Goal: Information Seeking & Learning: Learn about a topic

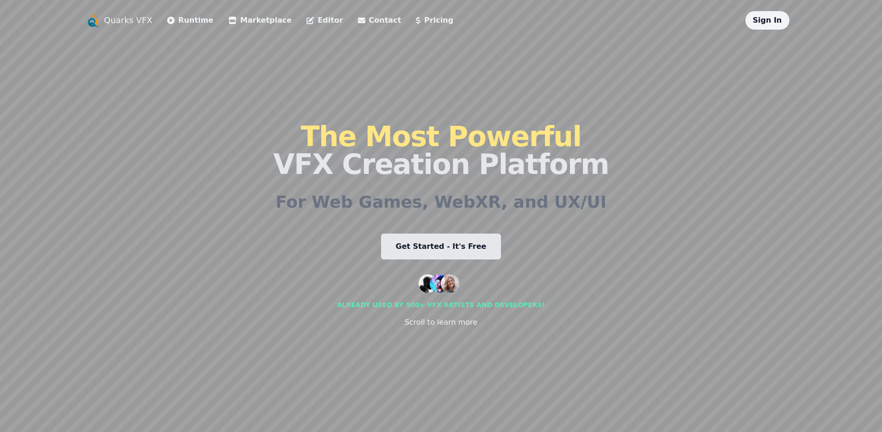
click at [416, 22] on link "Pricing" at bounding box center [434, 20] width 37 height 11
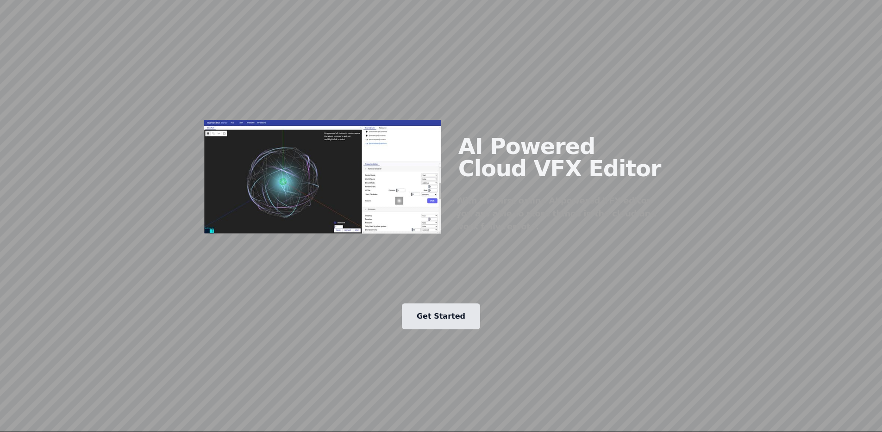
scroll to position [786, 0]
click at [330, 120] on img at bounding box center [322, 177] width 237 height 114
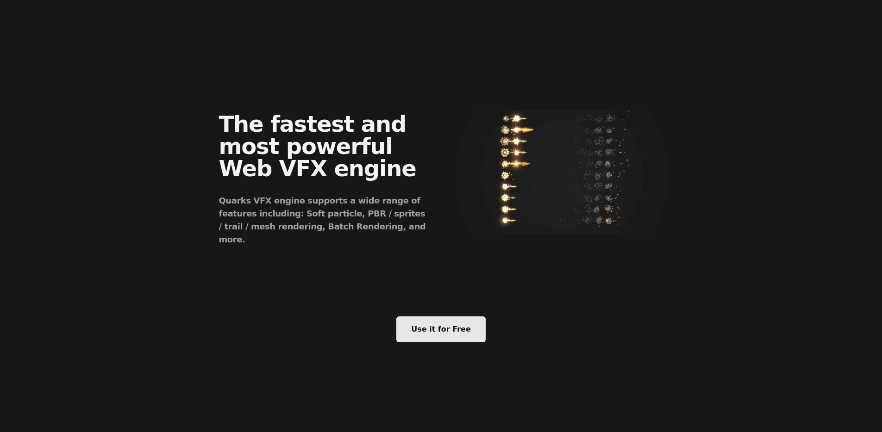
scroll to position [0, 0]
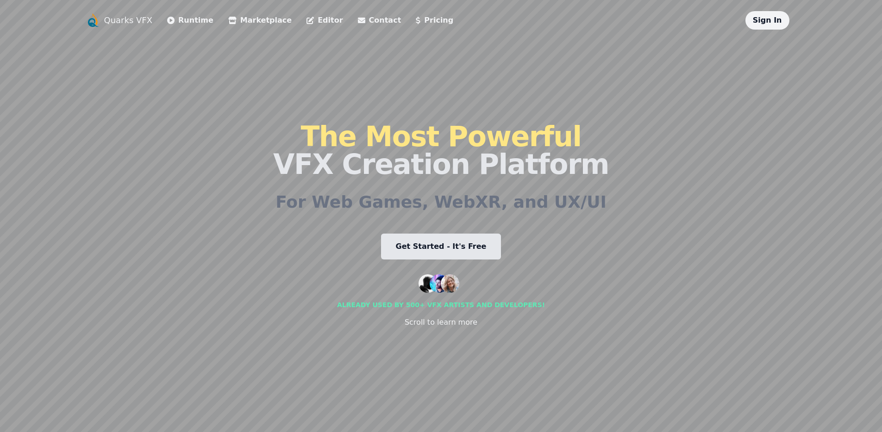
click at [306, 19] on link "Editor" at bounding box center [324, 20] width 36 height 11
click at [183, 20] on link "Runtime" at bounding box center [190, 20] width 46 height 11
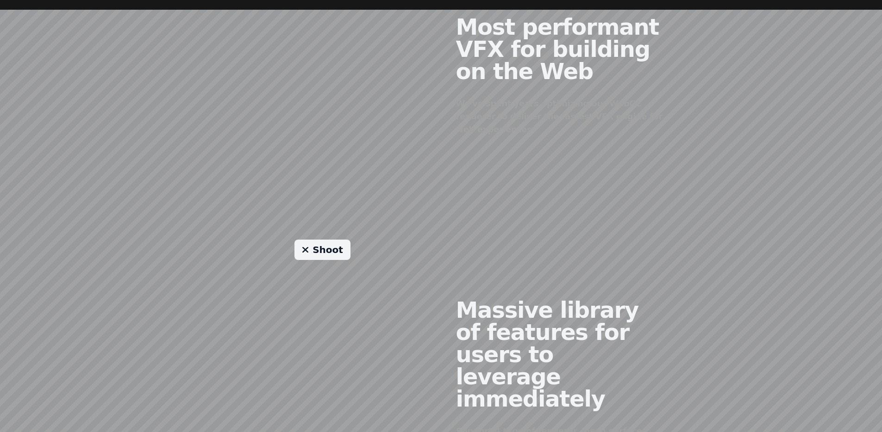
scroll to position [586, 0]
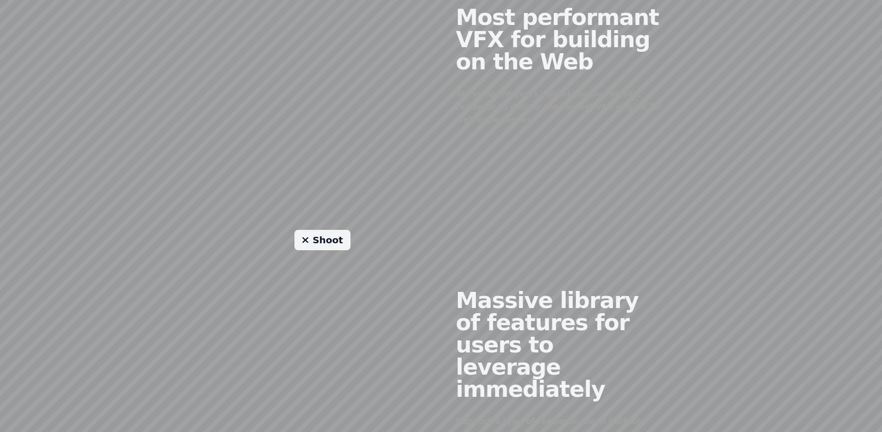
drag, startPoint x: 314, startPoint y: 58, endPoint x: 331, endPoint y: 98, distance: 42.7
click at [331, 98] on div at bounding box center [322, 59] width 237 height 224
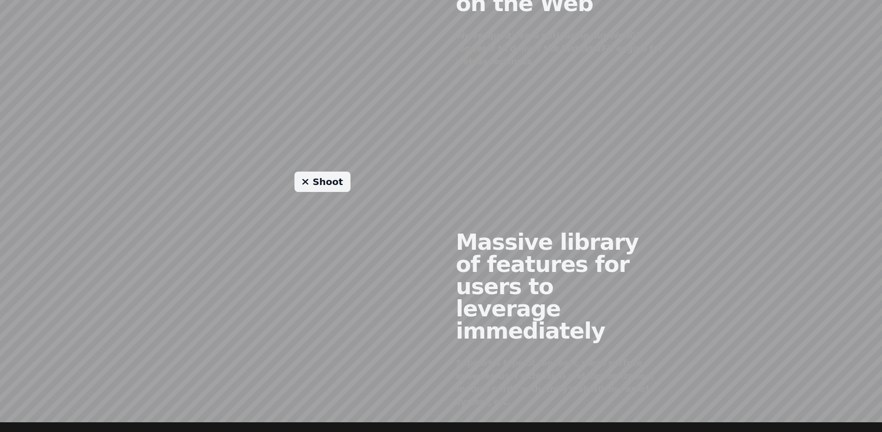
scroll to position [646, 0]
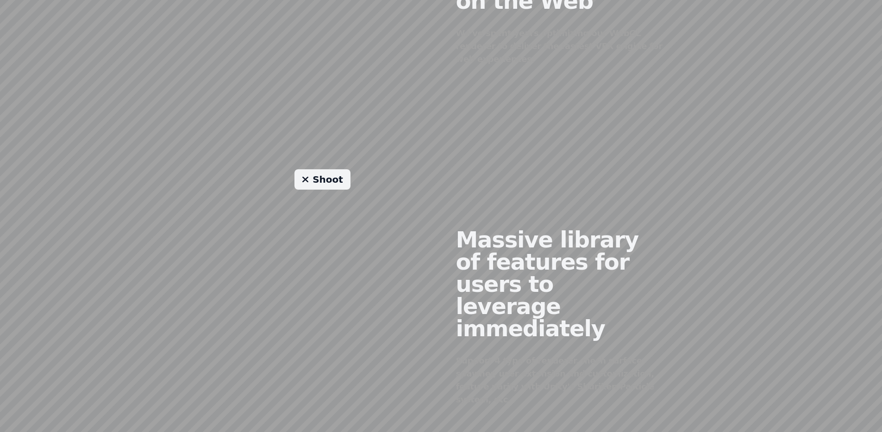
click at [325, 176] on link "Shoot" at bounding box center [322, 179] width 56 height 20
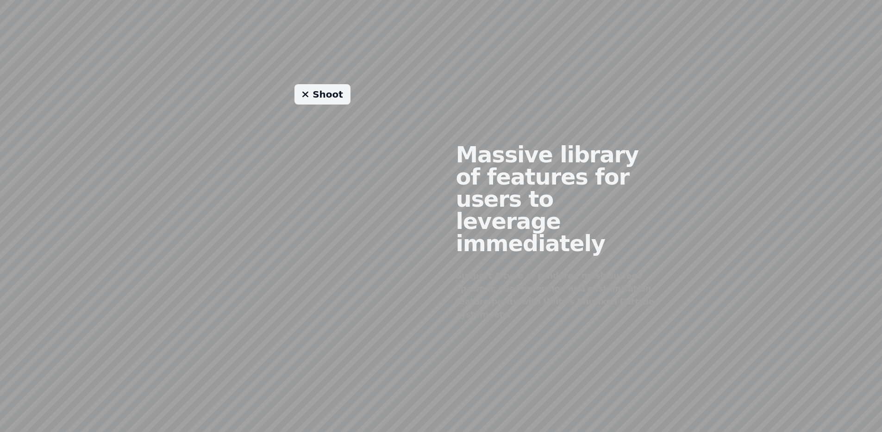
scroll to position [727, 0]
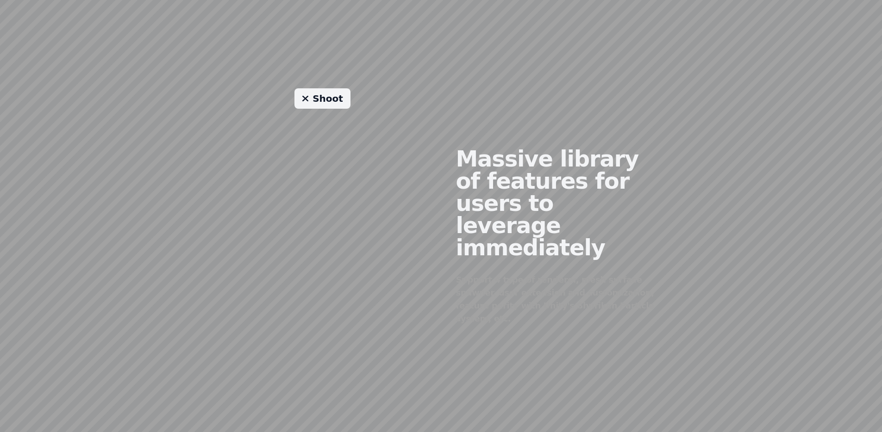
click at [333, 88] on link "Shoot" at bounding box center [322, 98] width 56 height 20
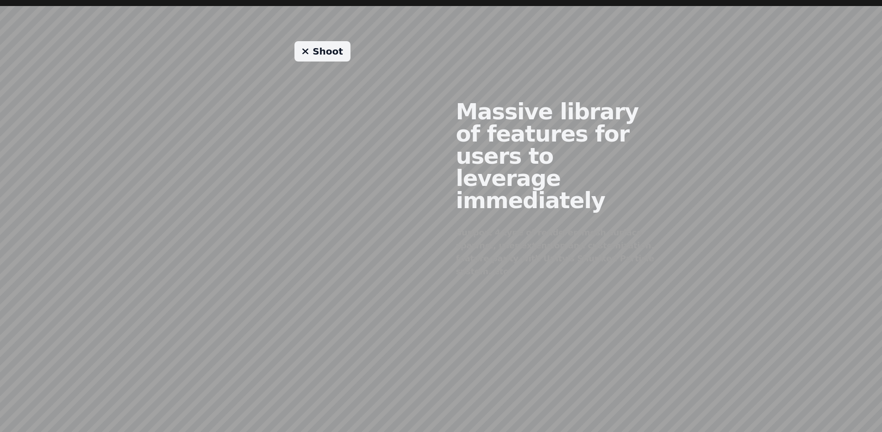
scroll to position [786, 0]
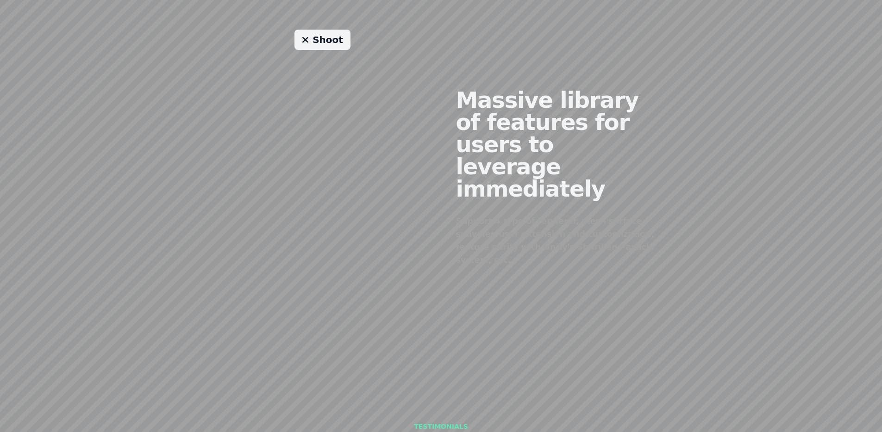
click at [325, 199] on div "Shoot" at bounding box center [322, 170] width 237 height 281
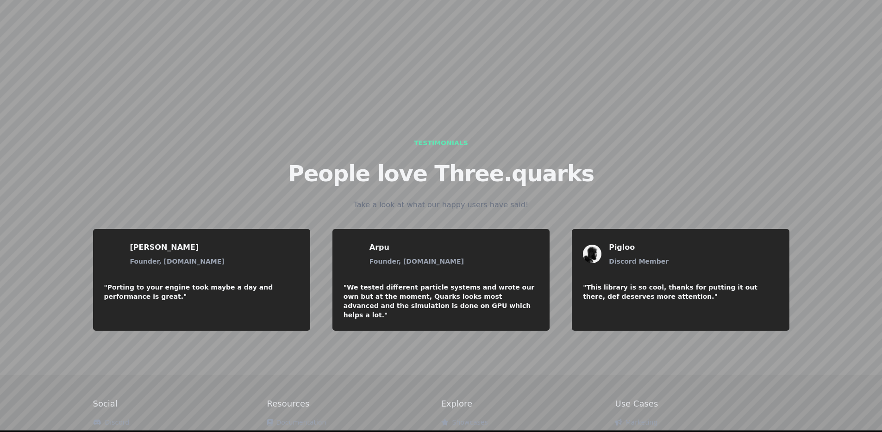
scroll to position [1070, 0]
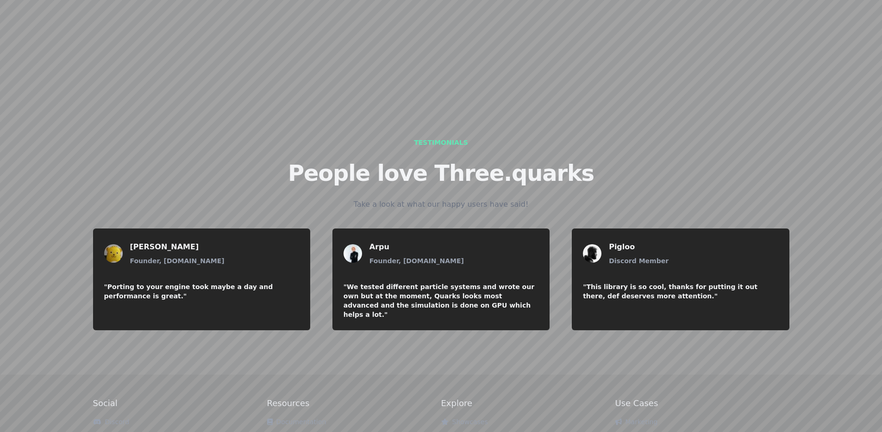
click at [286, 432] on link "Examples" at bounding box center [289, 438] width 44 height 7
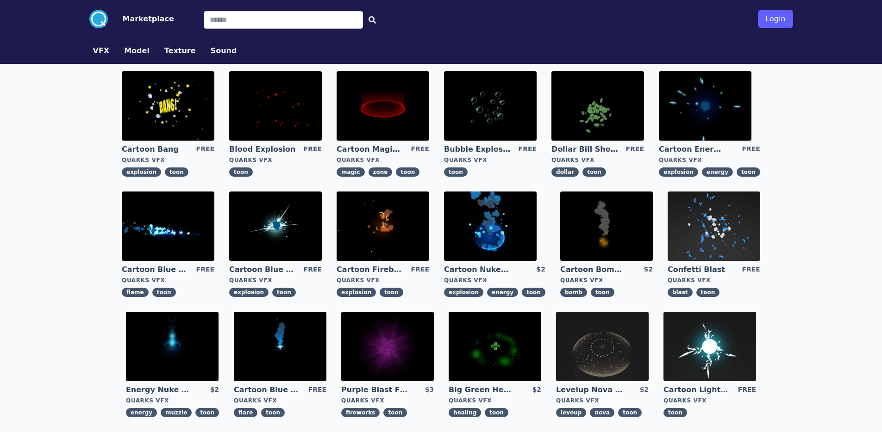
click at [161, 122] on img at bounding box center [168, 105] width 93 height 69
click at [294, 107] on img at bounding box center [275, 105] width 93 height 69
click at [381, 81] on img at bounding box center [383, 105] width 93 height 69
click at [592, 113] on img at bounding box center [597, 105] width 93 height 69
click at [723, 103] on img at bounding box center [705, 105] width 93 height 69
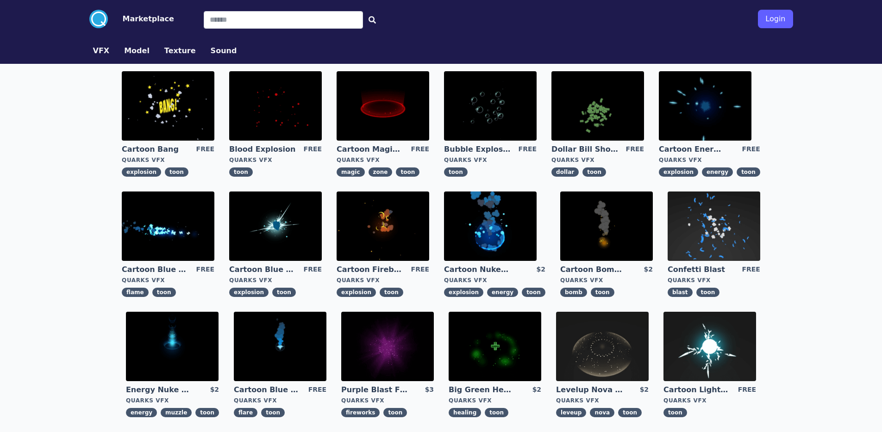
click at [194, 351] on img at bounding box center [172, 346] width 93 height 69
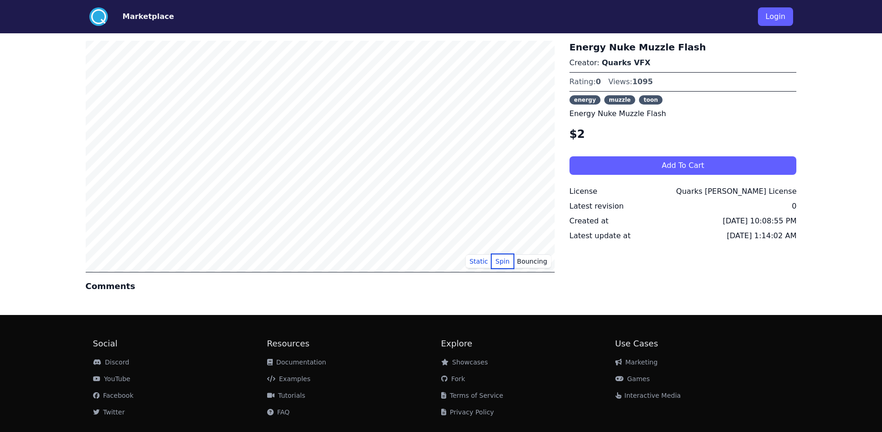
click at [498, 262] on button "Spin" at bounding box center [503, 262] width 22 height 14
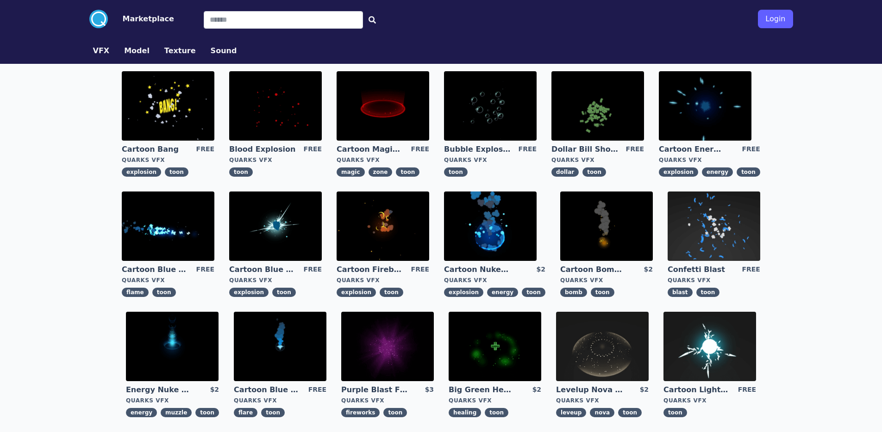
click at [265, 358] on img at bounding box center [280, 346] width 93 height 69
click at [473, 239] on img at bounding box center [490, 226] width 93 height 69
click at [692, 232] on img at bounding box center [713, 226] width 93 height 69
click at [600, 353] on img at bounding box center [602, 346] width 93 height 69
click at [688, 336] on img at bounding box center [709, 346] width 93 height 69
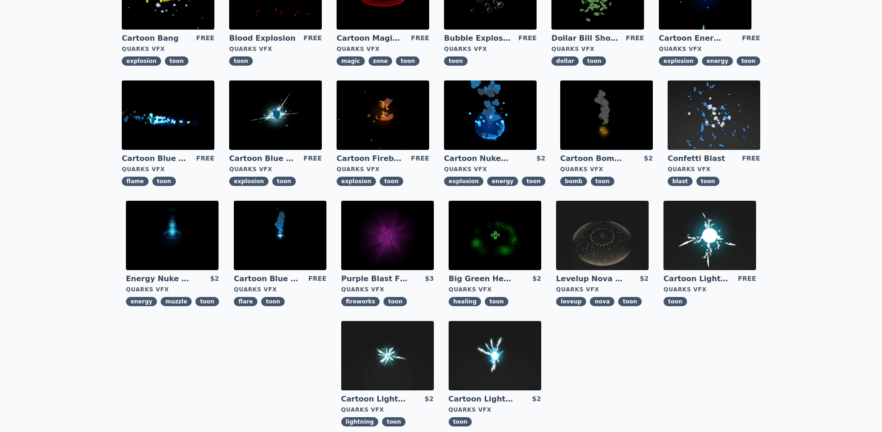
scroll to position [276, 0]
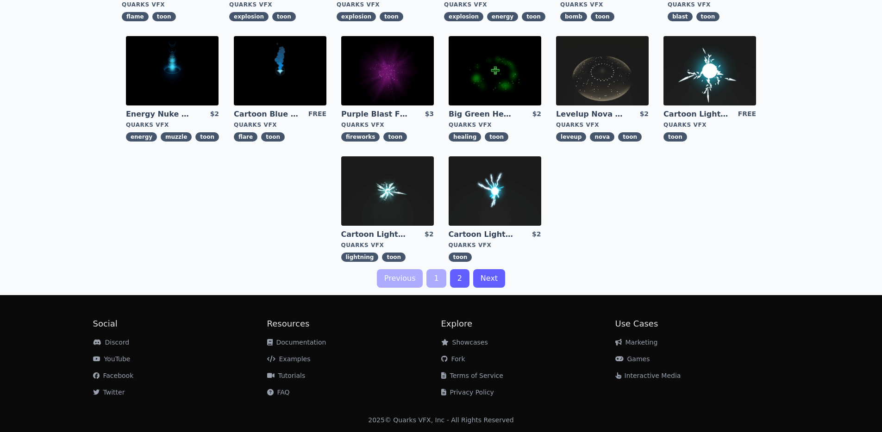
click at [405, 208] on img at bounding box center [387, 190] width 93 height 69
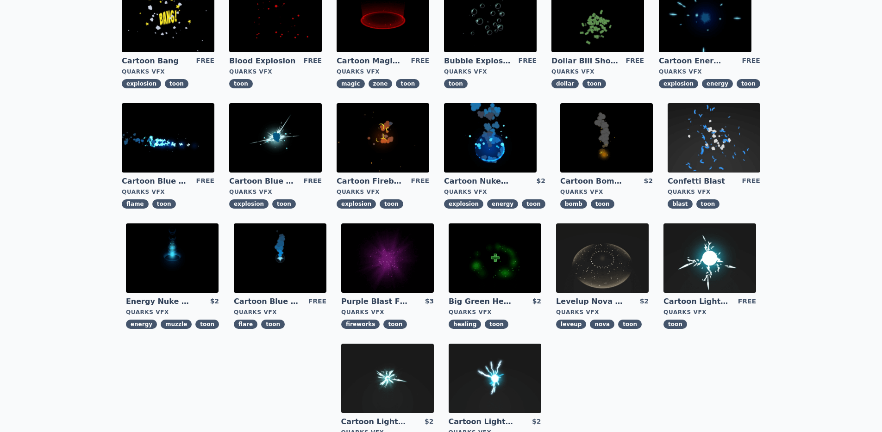
scroll to position [276, 0]
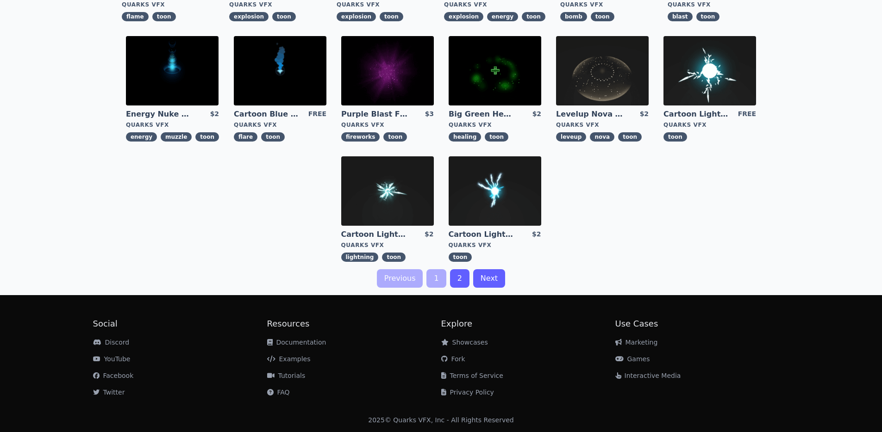
click at [458, 275] on link "2" at bounding box center [459, 278] width 19 height 19
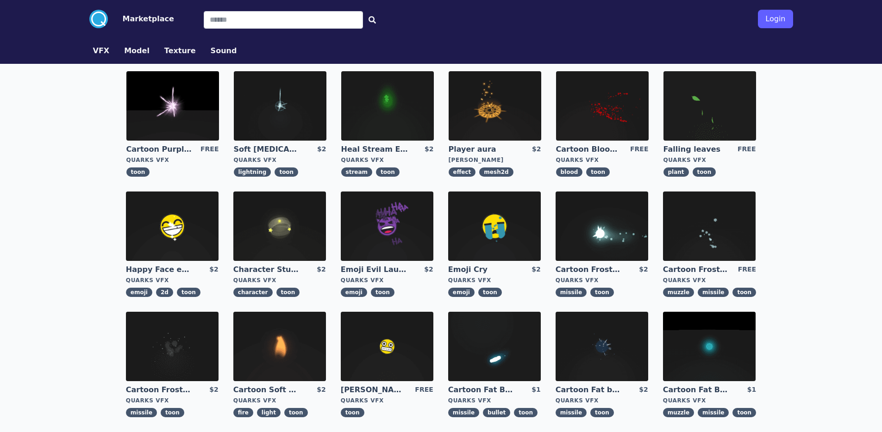
click at [270, 122] on img at bounding box center [280, 105] width 93 height 69
click at [394, 99] on img at bounding box center [387, 105] width 93 height 69
click at [593, 213] on img at bounding box center [601, 226] width 93 height 69
click at [266, 237] on img at bounding box center [279, 226] width 93 height 69
click at [276, 345] on img at bounding box center [279, 346] width 93 height 69
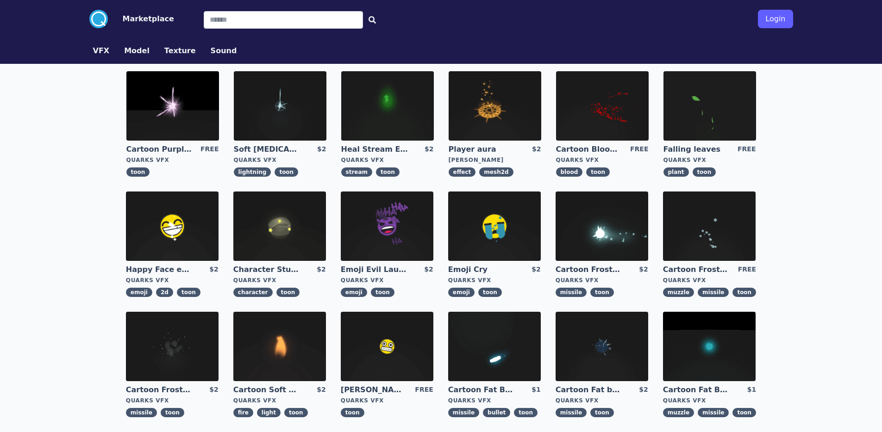
click at [127, 51] on button "Model" at bounding box center [136, 50] width 25 height 11
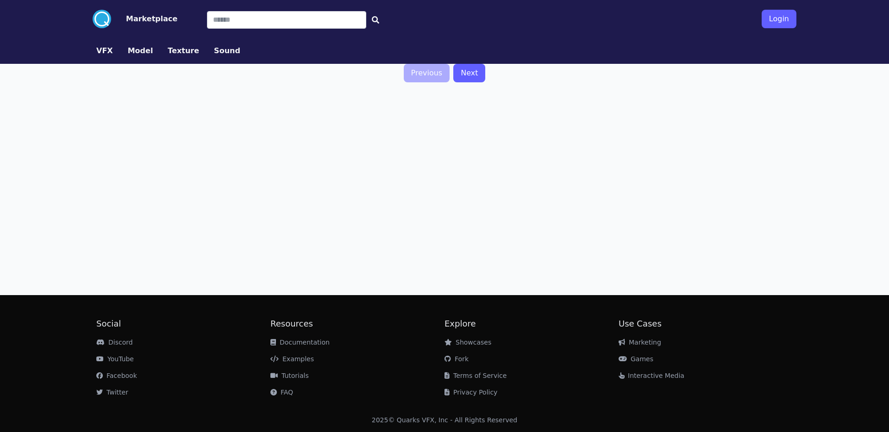
click at [100, 51] on button "VFX" at bounding box center [104, 50] width 17 height 11
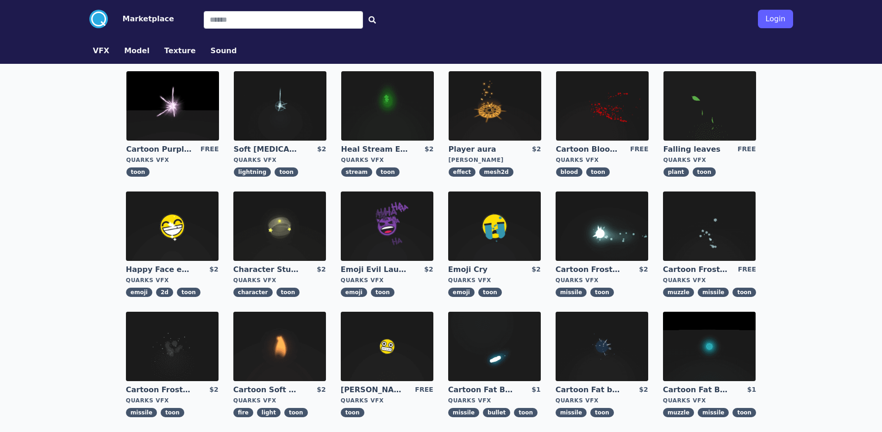
scroll to position [4, 0]
